Goal: Information Seeking & Learning: Understand process/instructions

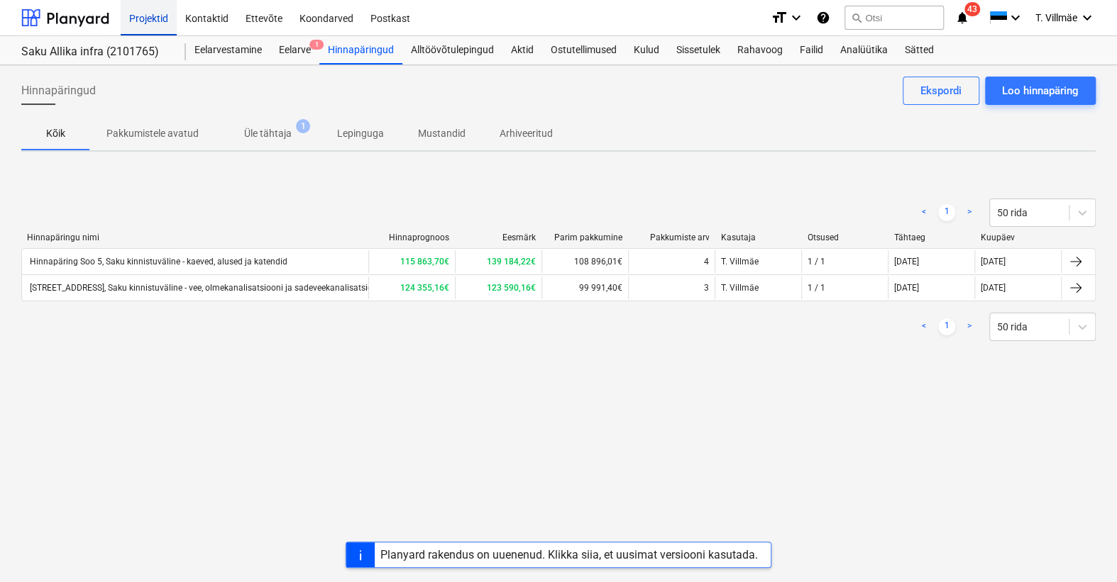
click at [151, 22] on div "Projektid" at bounding box center [149, 17] width 56 height 36
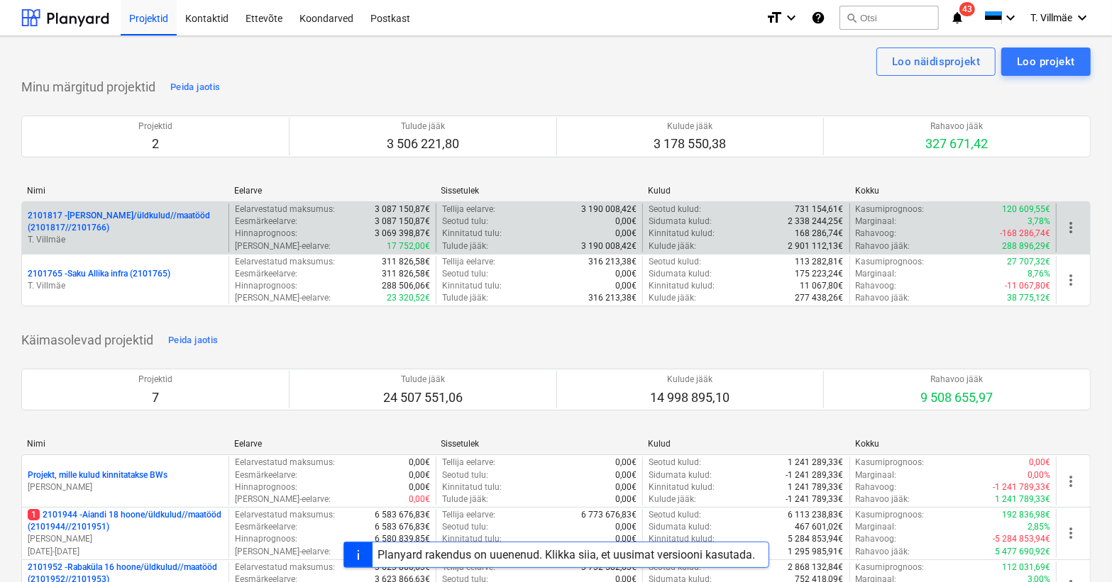
click at [118, 222] on p "2101817 - [PERSON_NAME]/üldkulud//maatööd (2101817//2101766)" at bounding box center [125, 222] width 195 height 24
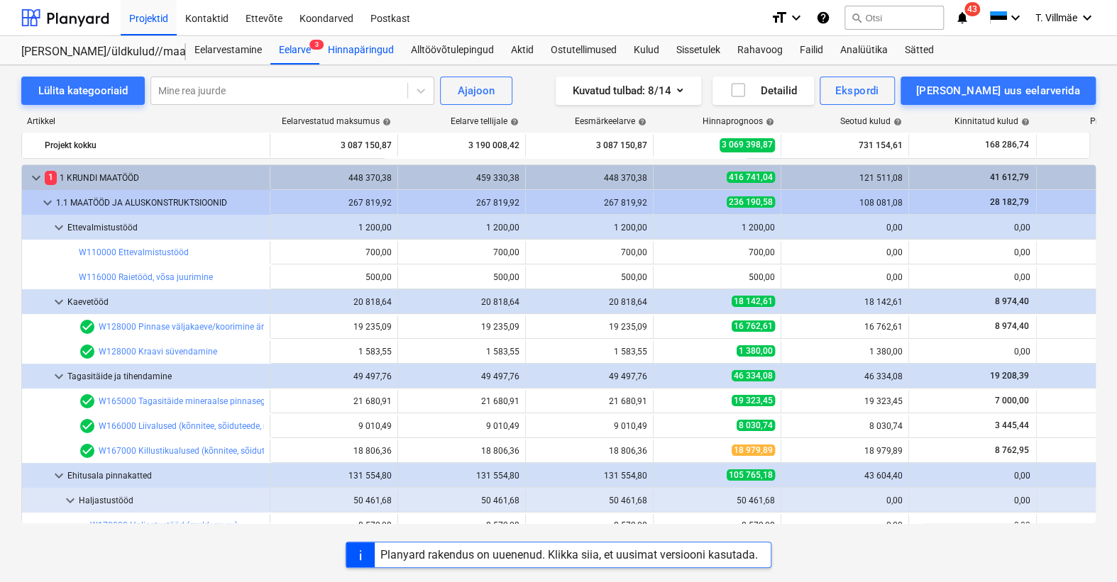
click at [365, 47] on div "Hinnapäringud" at bounding box center [360, 50] width 83 height 28
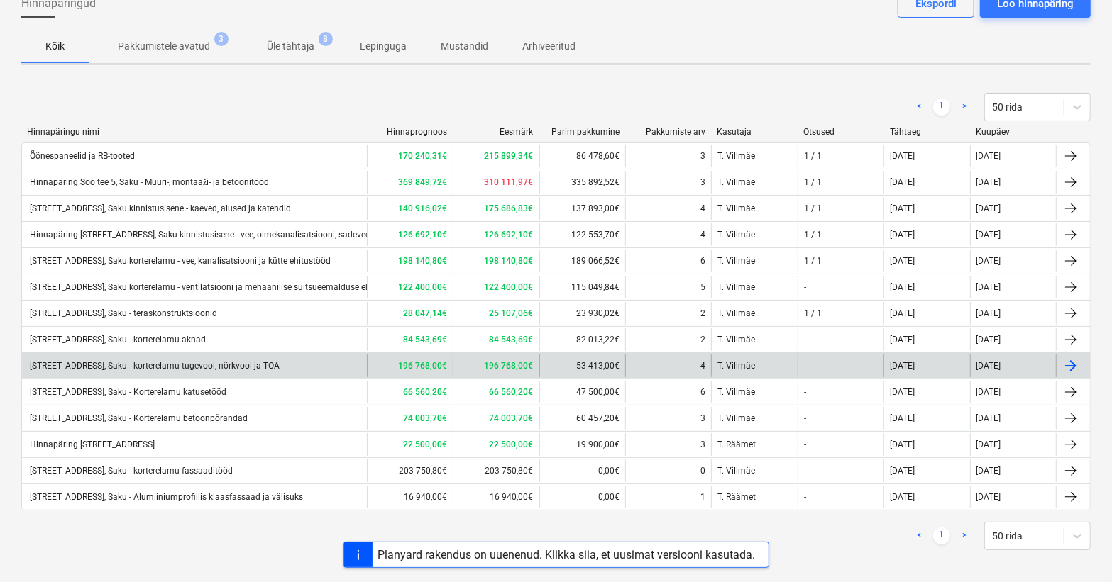
scroll to position [94, 0]
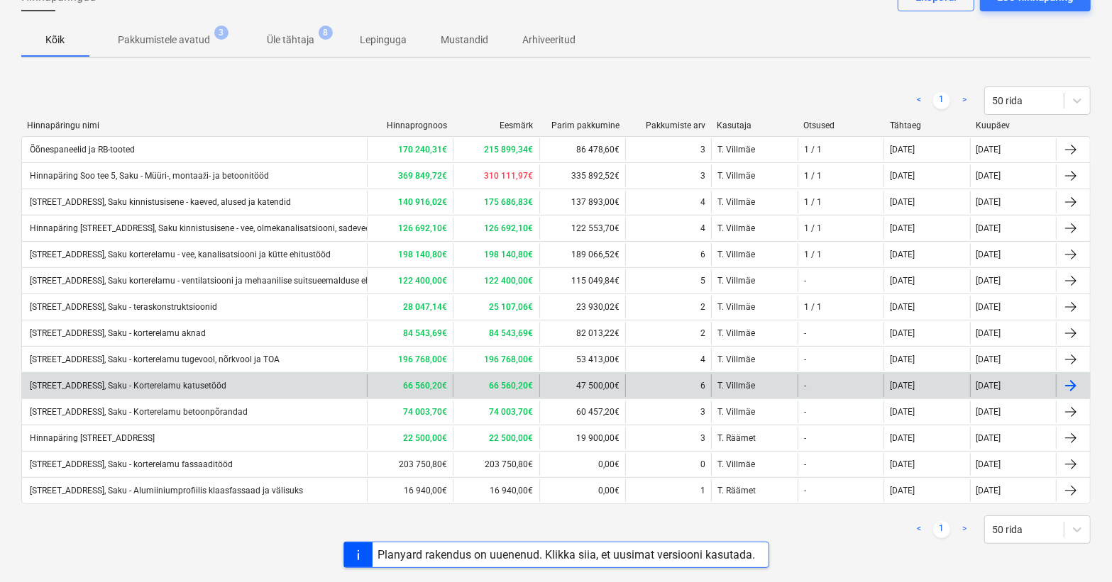
click at [210, 390] on div "[STREET_ADDRESS], Saku - Korterelamu katusetööd" at bounding box center [194, 386] width 345 height 23
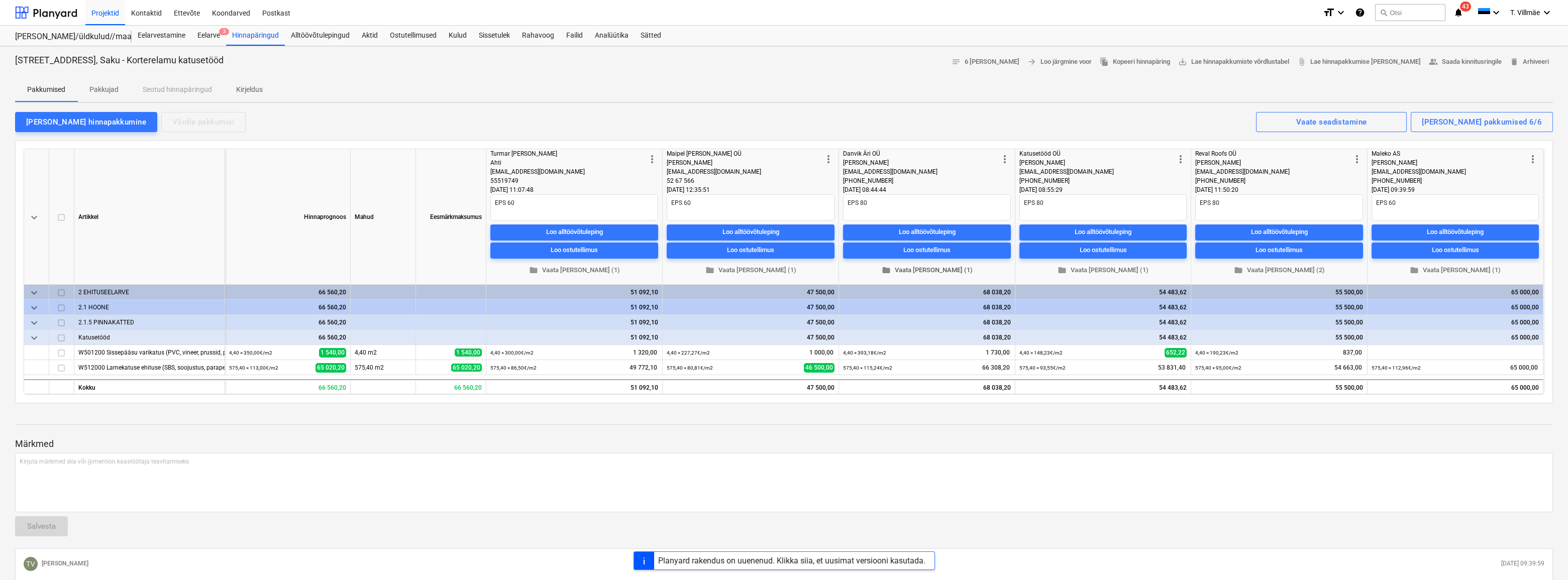
click at [921, 271] on span "folder Vaata [PERSON_NAME] (1)" at bounding box center [927, 271] width 160 height 11
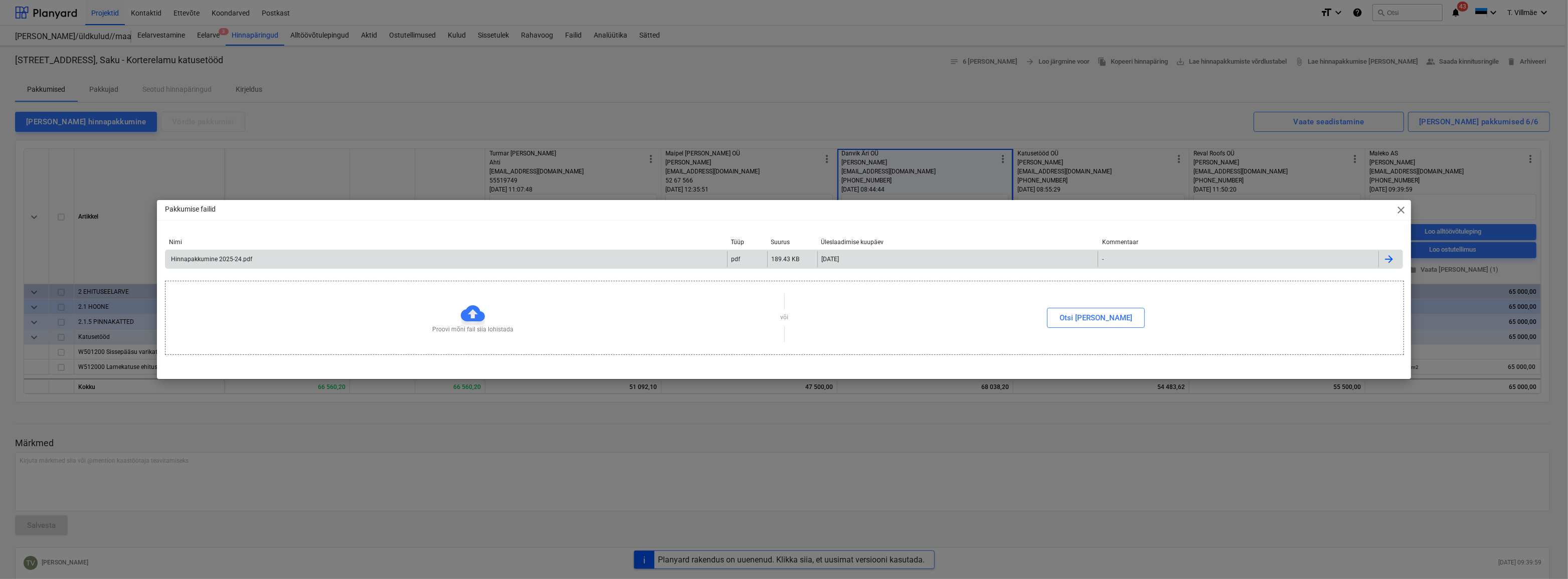
click at [242, 263] on div "Hinnapakkumine 2025-24.pdf" at bounding box center [446, 259] width 562 height 16
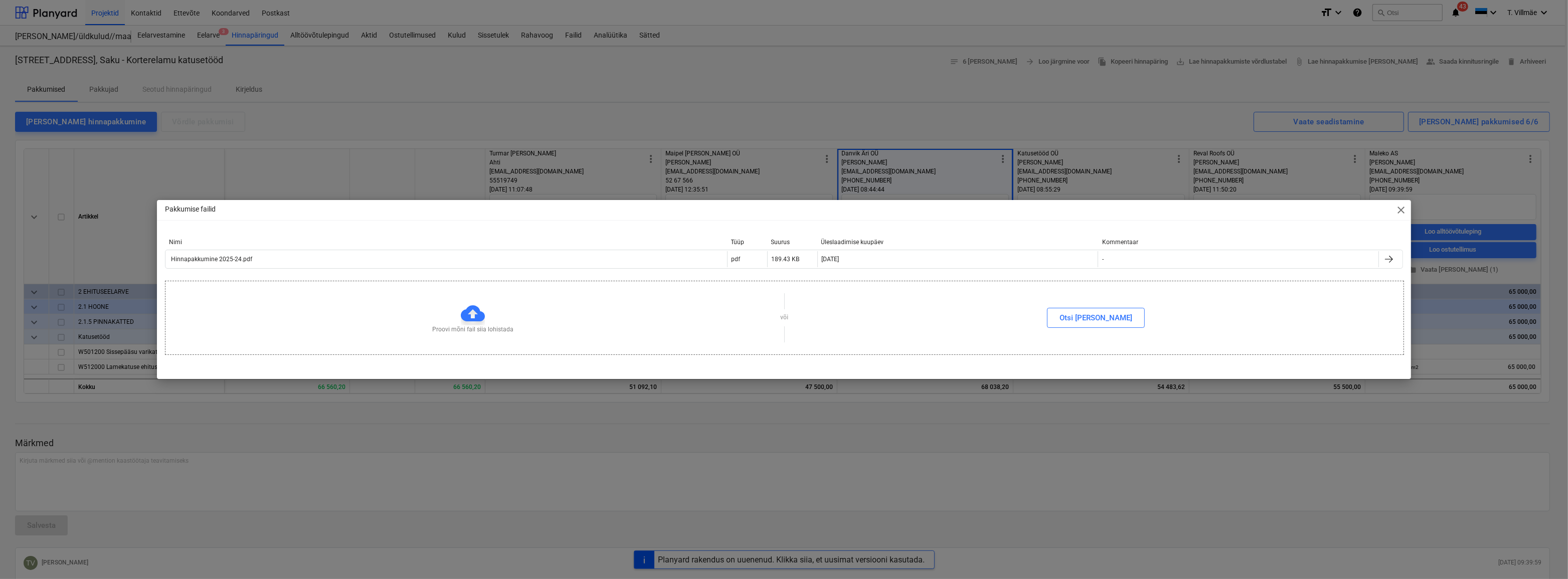
click at [1401, 214] on span "close" at bounding box center [1401, 210] width 12 height 12
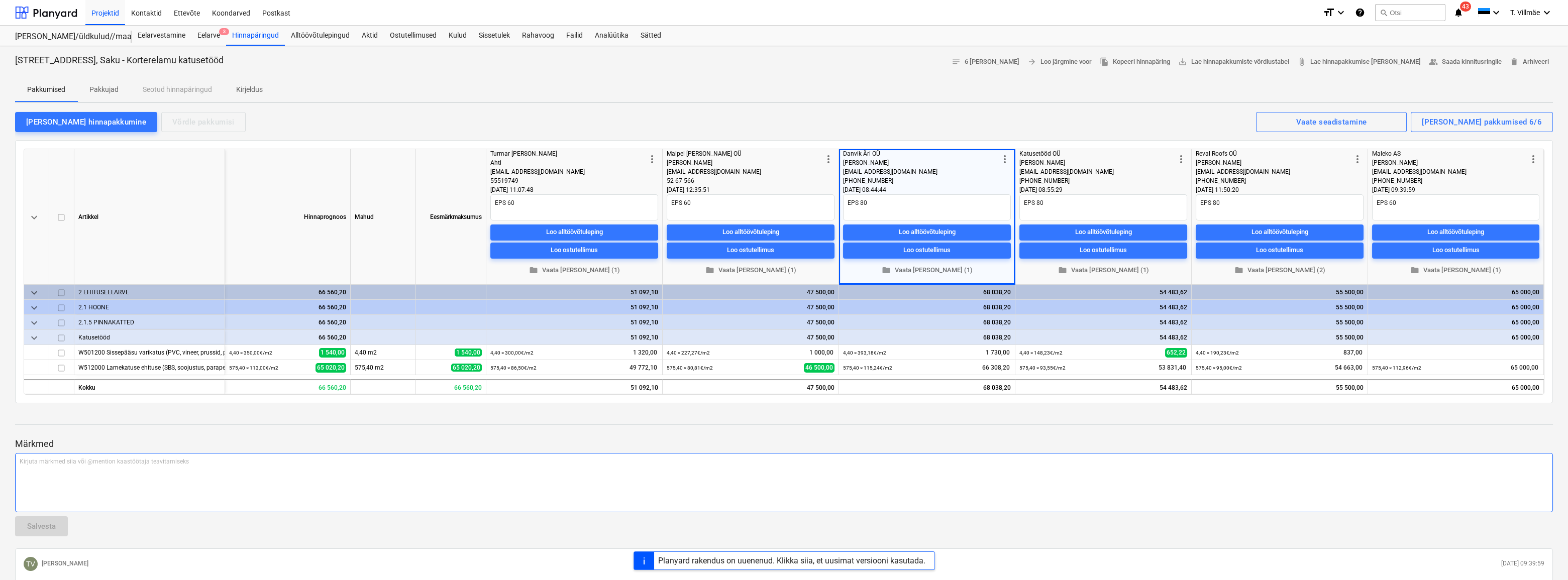
click at [613, 460] on p "Kirjuta märkmed siia või @mention kaastöötaja teavitamiseks ﻿" at bounding box center [784, 462] width 1529 height 8
click at [558, 275] on span "folder Vaata [PERSON_NAME] (1)" at bounding box center [574, 271] width 160 height 11
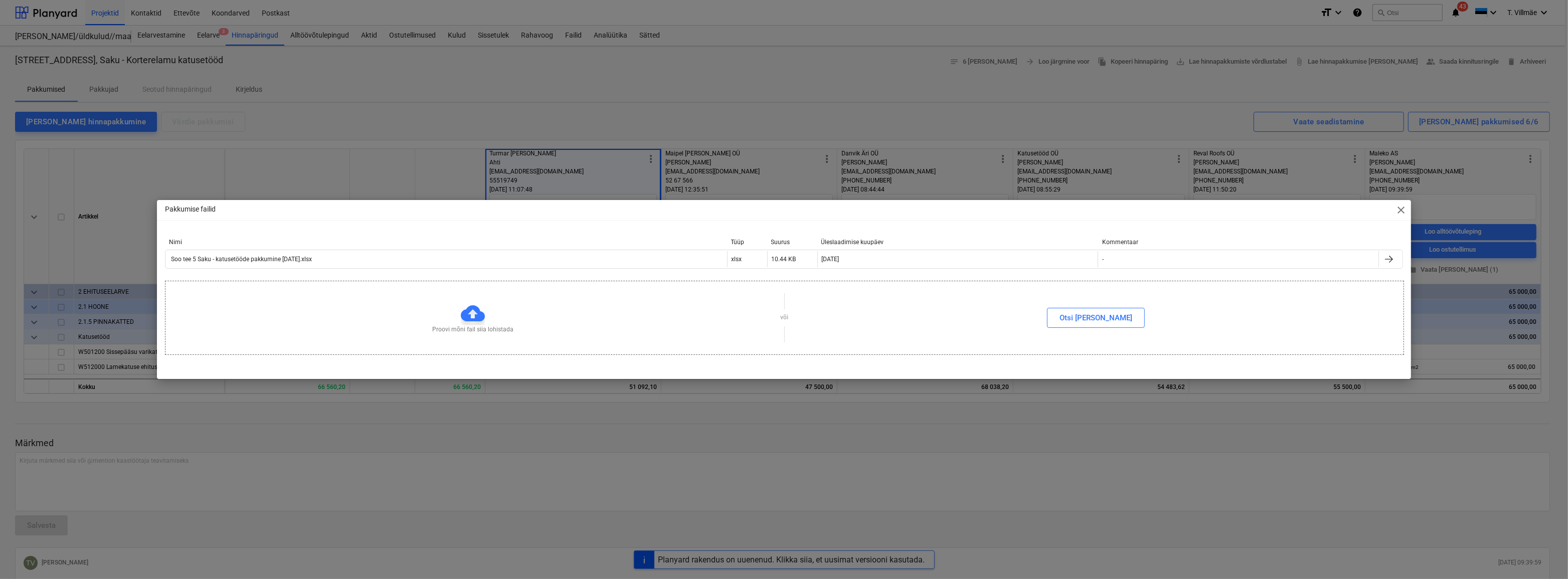
click at [1403, 210] on span "close" at bounding box center [1401, 210] width 12 height 12
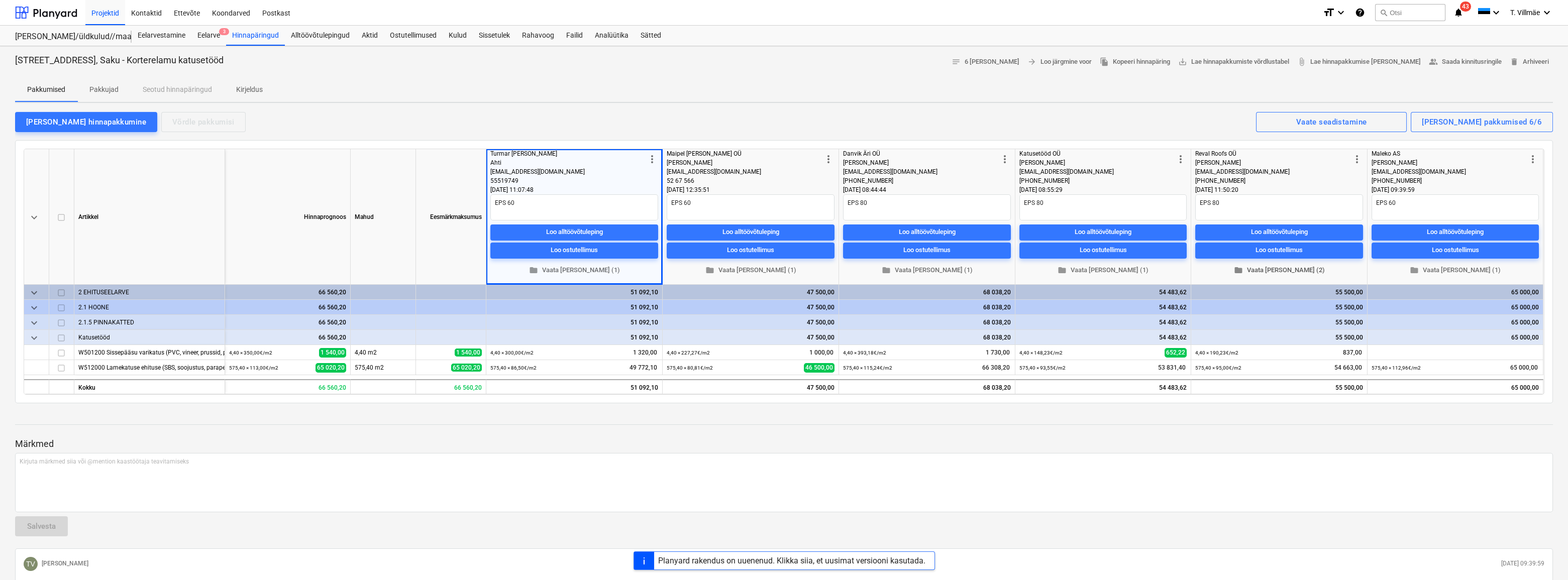
click at [1283, 271] on span "folder Vaata [PERSON_NAME] (2)" at bounding box center [1280, 271] width 160 height 11
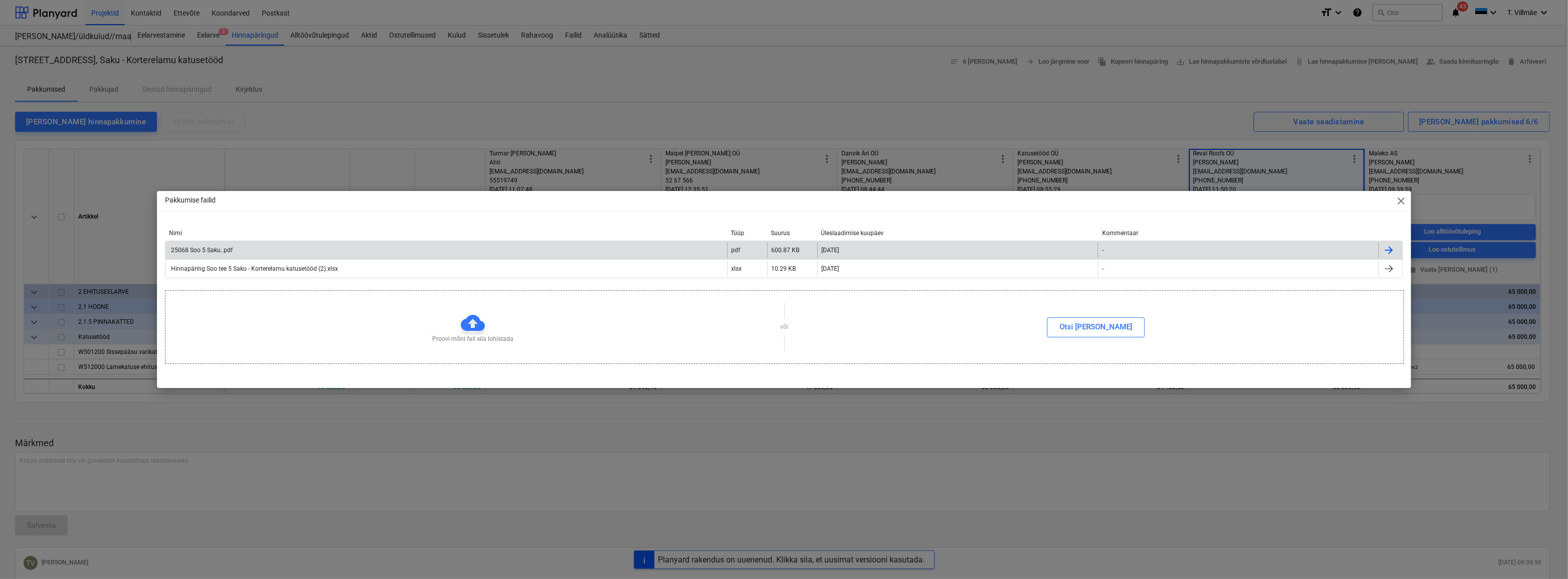
click at [191, 252] on div "25068 Soo 5 Saku..pdf" at bounding box center [201, 250] width 63 height 7
click at [1398, 203] on span "close" at bounding box center [1401, 201] width 12 height 12
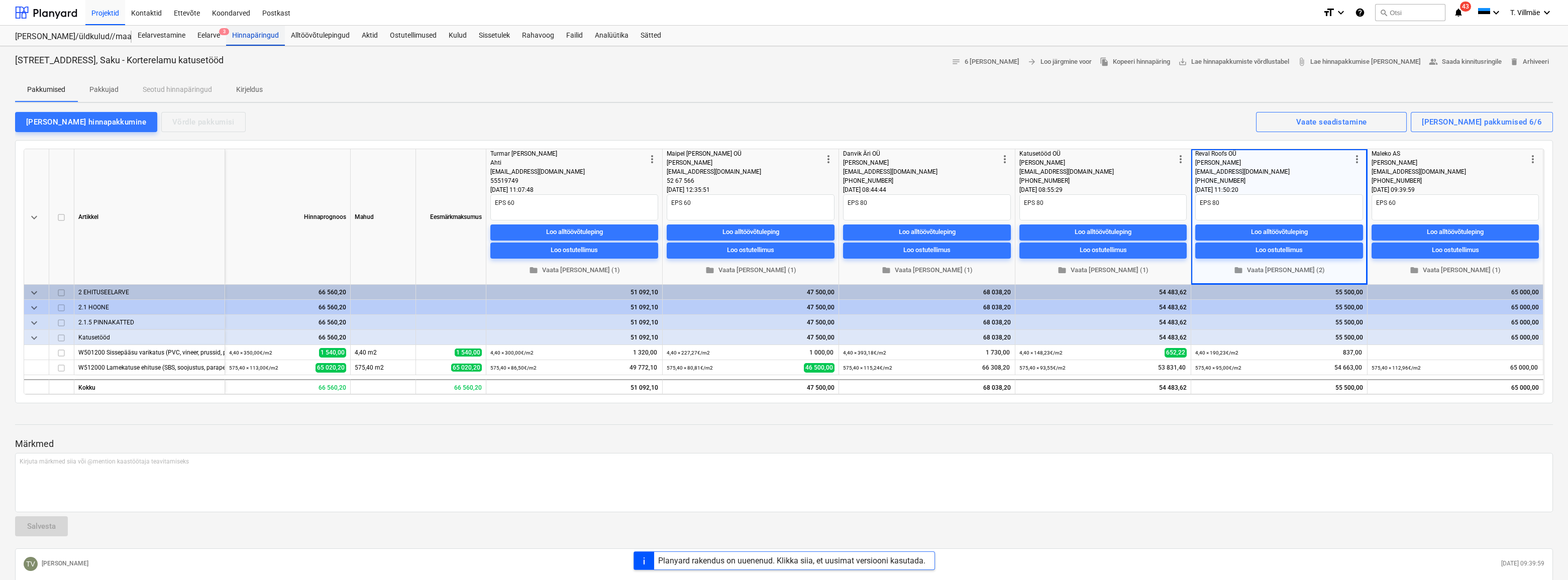
click at [251, 36] on div "Hinnapäringud" at bounding box center [255, 35] width 59 height 20
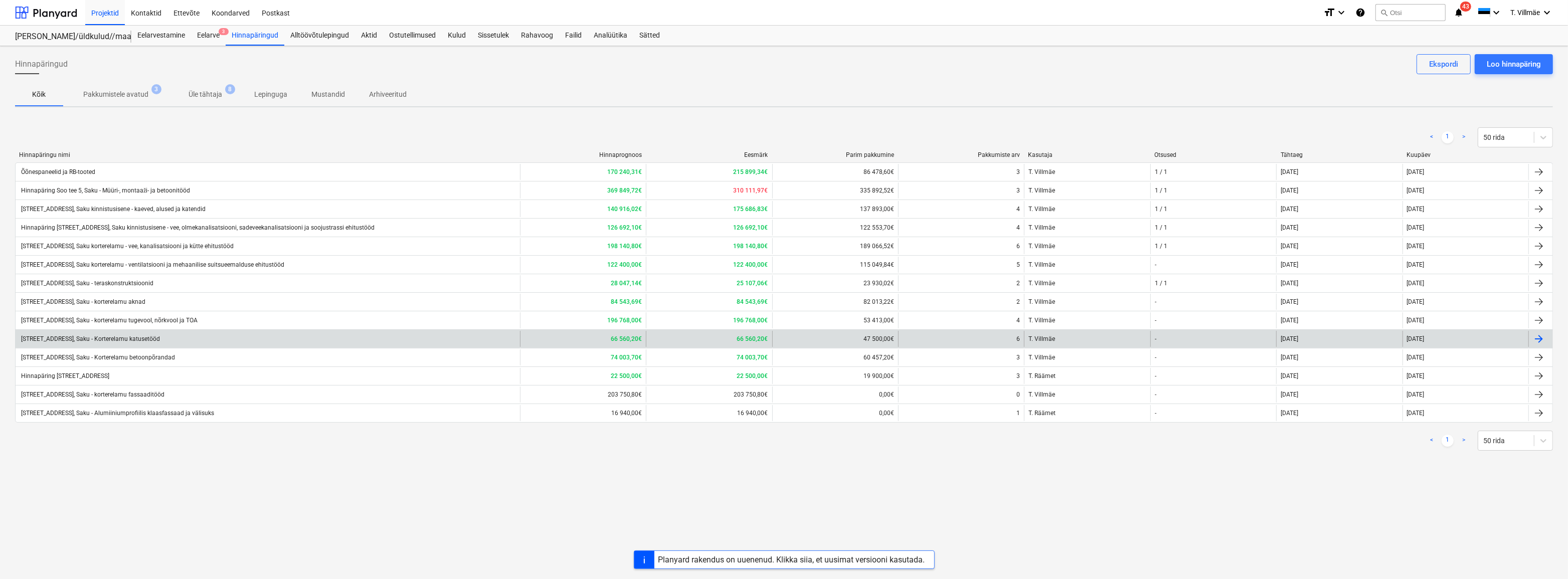
click at [113, 339] on div "[STREET_ADDRESS], Saku - Korterelamu katusetööd" at bounding box center [90, 339] width 141 height 7
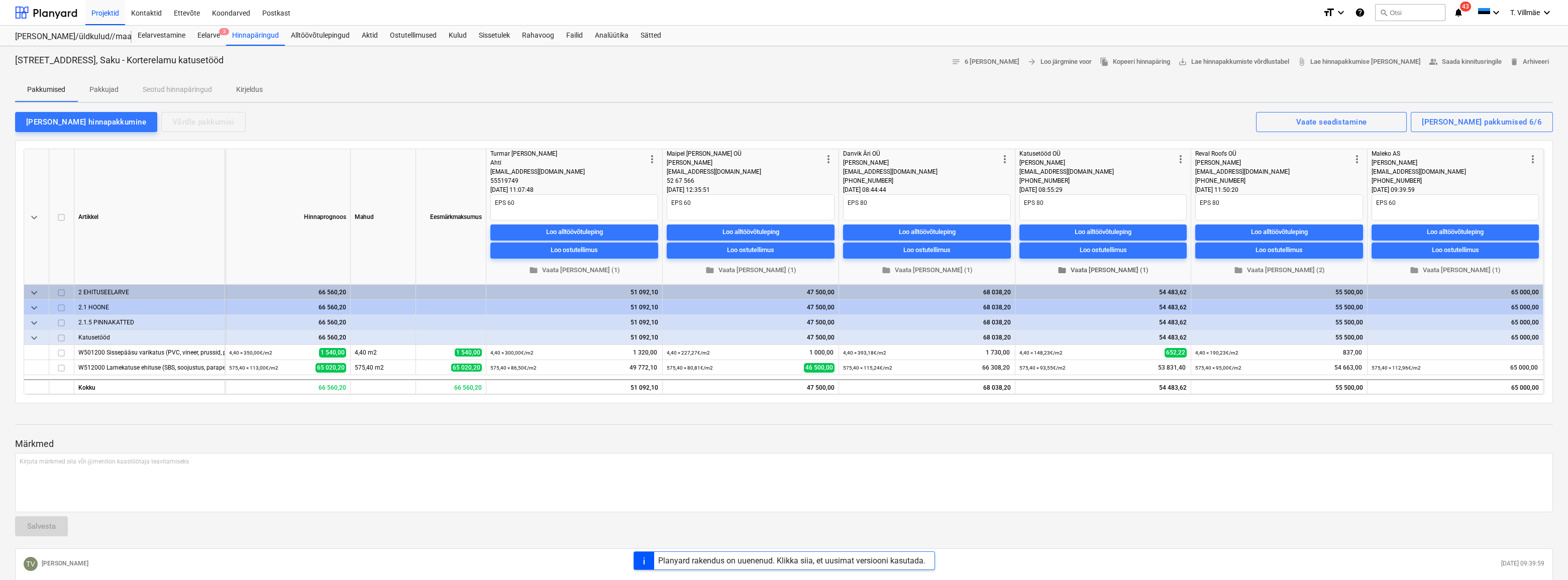
click at [1106, 269] on span "folder Vaata [PERSON_NAME] (1)" at bounding box center [1103, 271] width 159 height 11
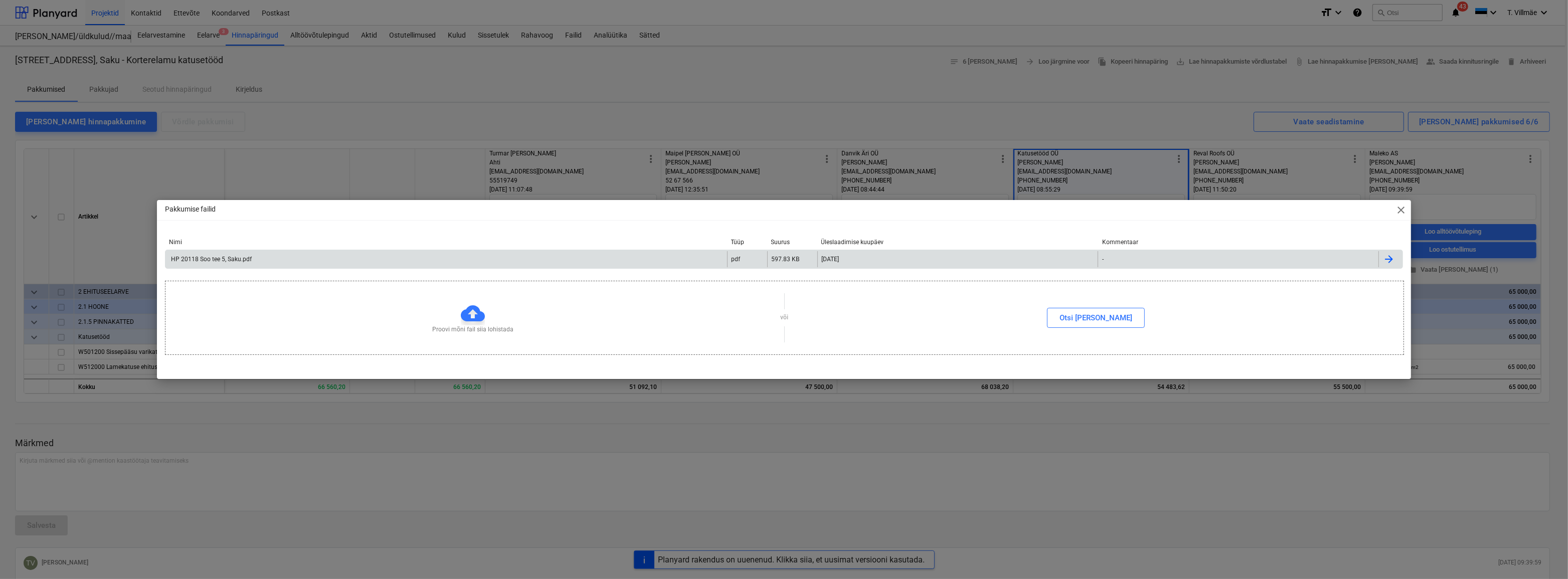
click at [305, 262] on div "HP 20118 Soo tee 5, Saku.pdf" at bounding box center [446, 259] width 562 height 16
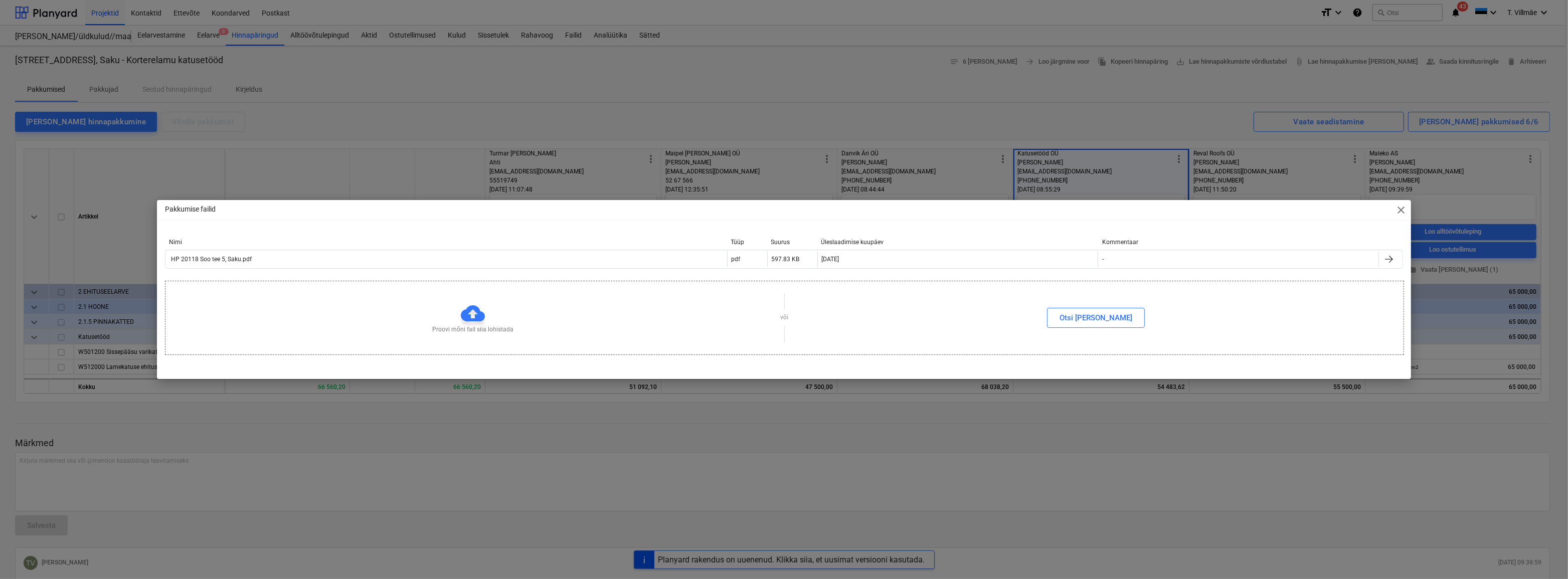
type textarea "x"
